Goal: Information Seeking & Learning: Learn about a topic

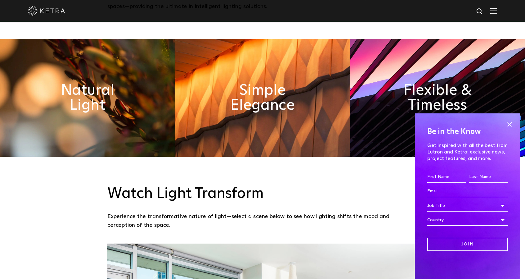
scroll to position [341, 0]
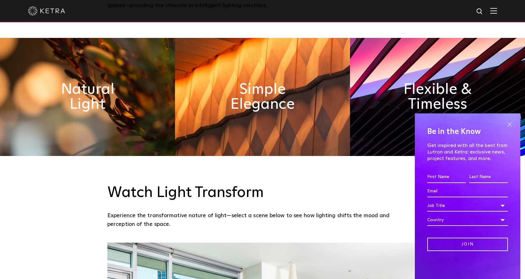
click at [512, 121] on span at bounding box center [509, 123] width 9 height 9
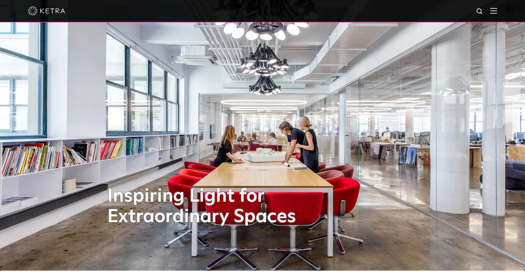
scroll to position [0, 0]
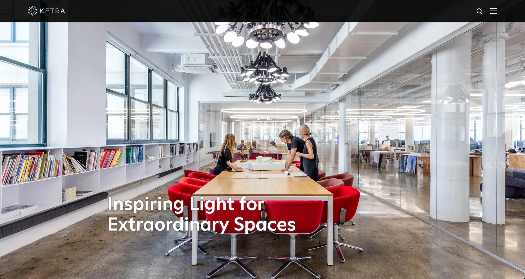
click at [497, 11] on img at bounding box center [493, 11] width 7 height 6
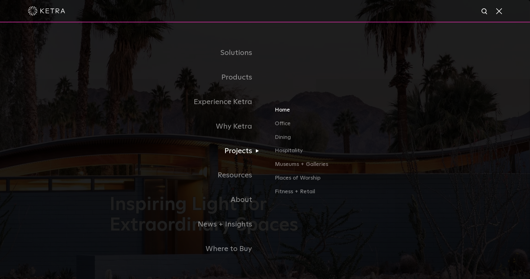
click at [280, 114] on link "Home" at bounding box center [347, 112] width 145 height 14
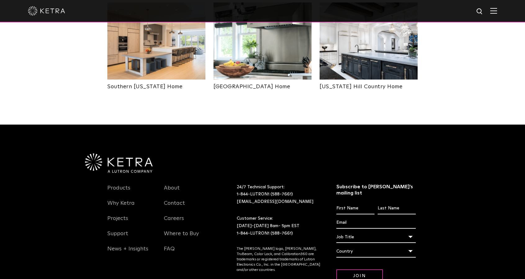
scroll to position [485, 0]
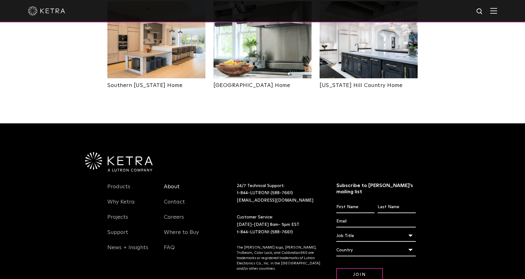
click at [177, 183] on link "About" at bounding box center [172, 190] width 16 height 14
